Goal: Check status: Check status

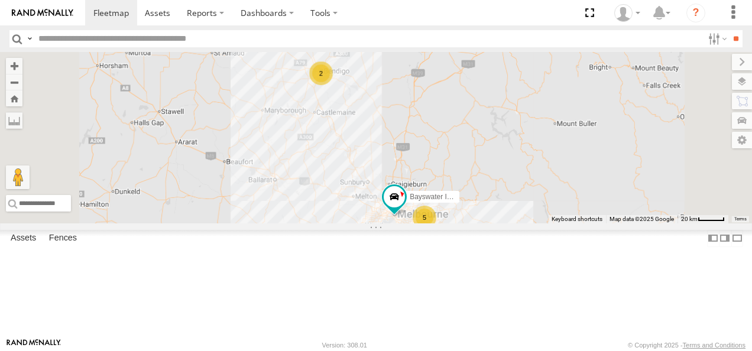
click at [0, 0] on div "Westside UD" at bounding box center [0, 0] width 0 height 0
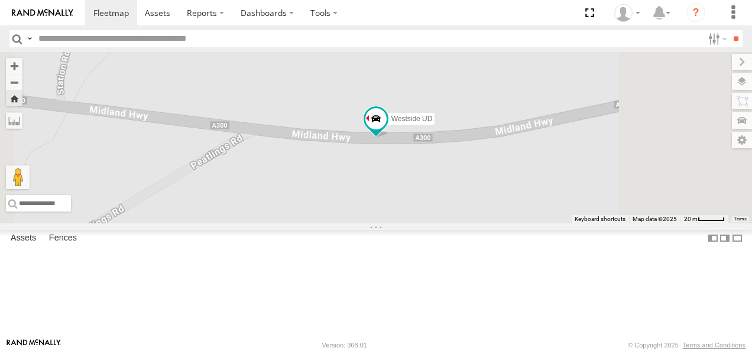
click at [0, 0] on span at bounding box center [0, 0] width 0 height 0
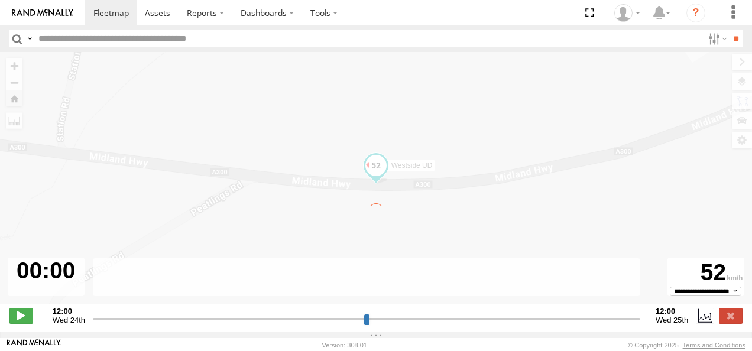
type input "**********"
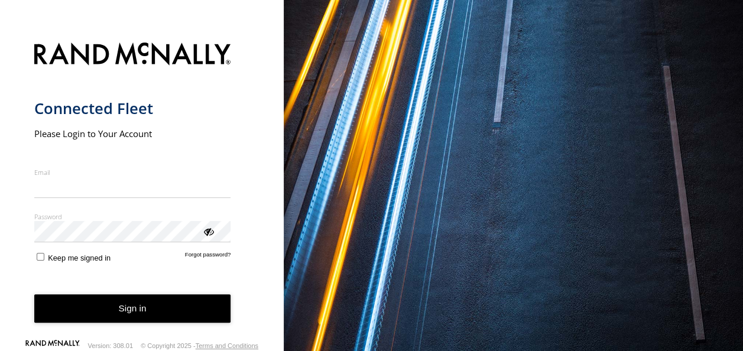
type input "**********"
click at [147, 311] on button "Sign in" at bounding box center [132, 308] width 197 height 29
click at [174, 313] on button "Sign in" at bounding box center [132, 308] width 197 height 29
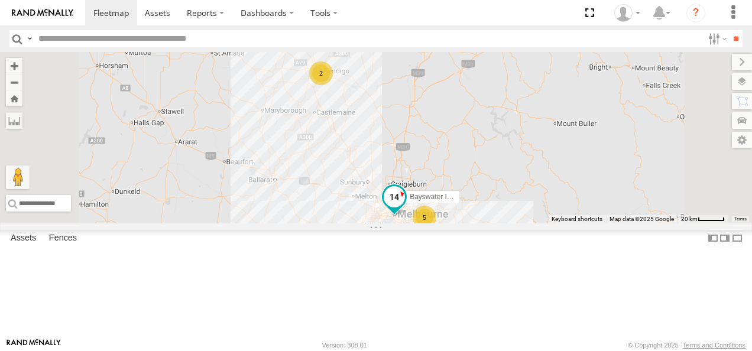
click at [405, 208] on span at bounding box center [394, 197] width 21 height 21
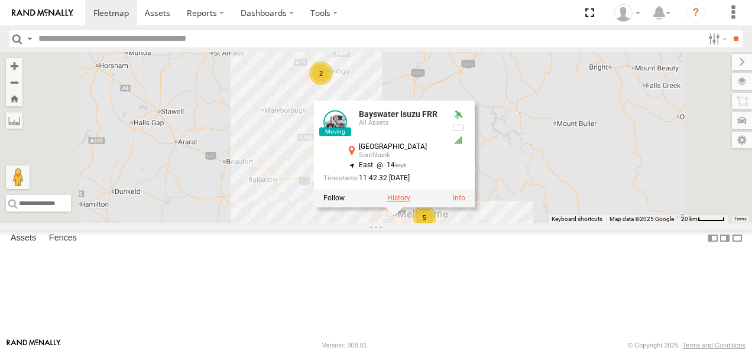
click at [410, 203] on label at bounding box center [398, 199] width 23 height 8
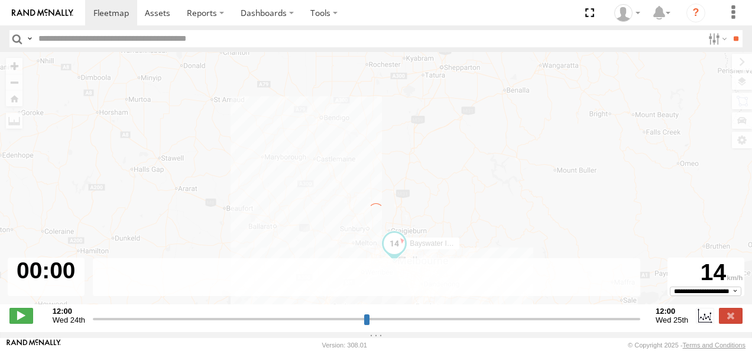
type input "**********"
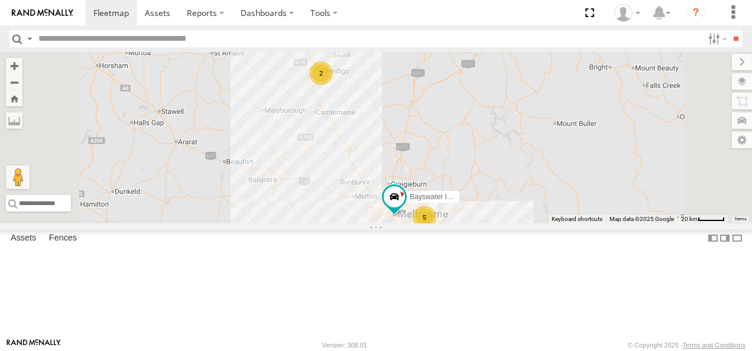
click at [0, 0] on div at bounding box center [0, 0] width 0 height 0
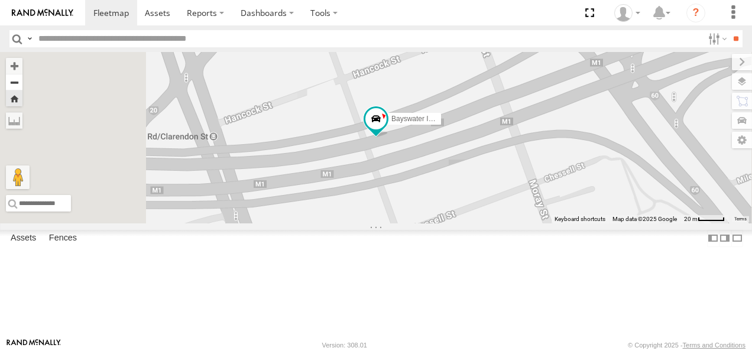
click at [22, 80] on button "Zoom out" at bounding box center [14, 82] width 17 height 17
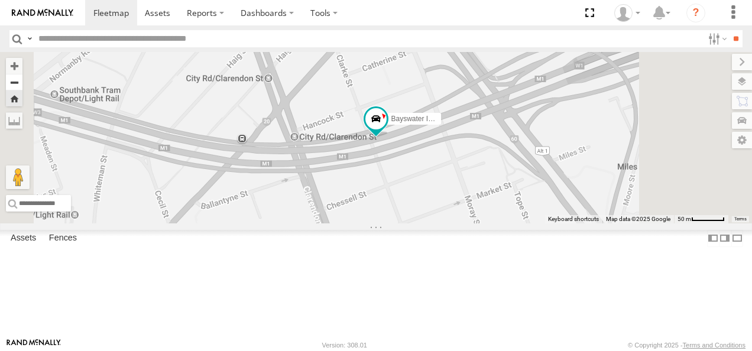
click at [22, 80] on button "Zoom out" at bounding box center [14, 82] width 17 height 17
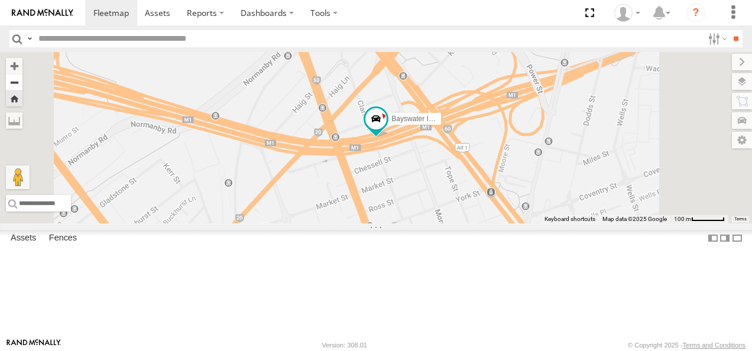
click at [22, 85] on button "Zoom out" at bounding box center [14, 82] width 17 height 17
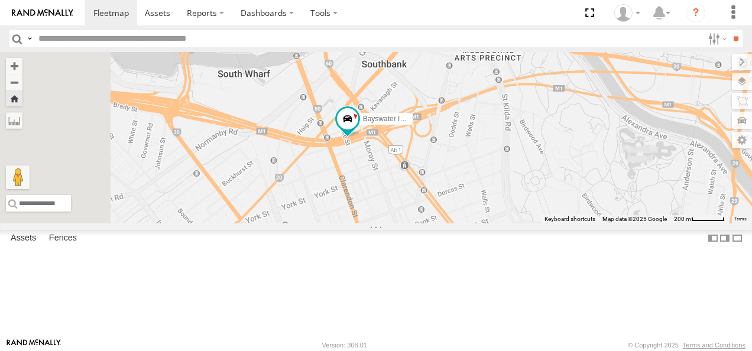
drag, startPoint x: 573, startPoint y: 210, endPoint x: 541, endPoint y: 209, distance: 32.5
click at [541, 209] on div "Bayswater Isuzu FRR" at bounding box center [376, 137] width 752 height 171
click at [22, 79] on button "Zoom out" at bounding box center [14, 82] width 17 height 17
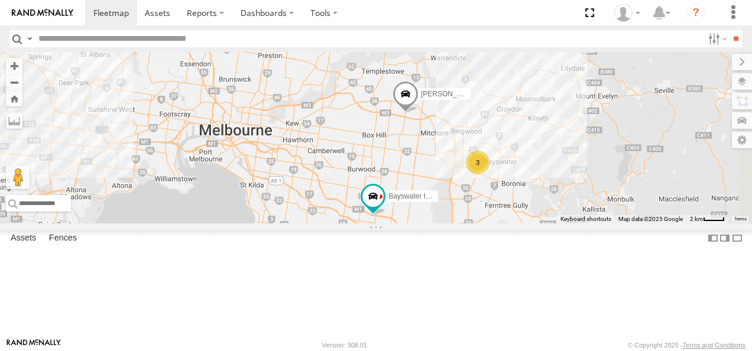
drag, startPoint x: 588, startPoint y: 252, endPoint x: 491, endPoint y: 245, distance: 97.2
click at [491, 224] on div "3 Bayswater Isuzu FRR [PERSON_NAME]" at bounding box center [376, 137] width 752 height 171
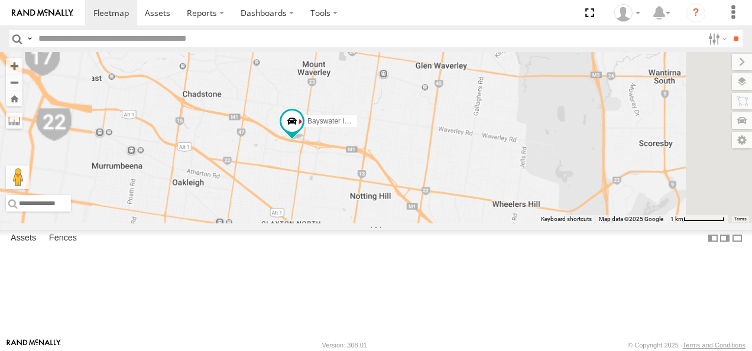
drag, startPoint x: 501, startPoint y: 263, endPoint x: 542, endPoint y: 196, distance: 77.5
click at [543, 195] on div "Bayswater Isuzu FRR [PERSON_NAME] LDV T60Max" at bounding box center [376, 137] width 752 height 171
